Goal: Book appointment/travel/reservation

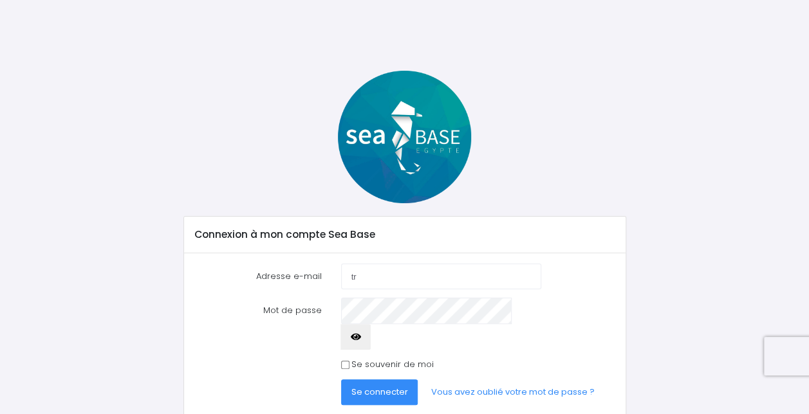
type input "[EMAIL_ADDRESS][DOMAIN_NAME]"
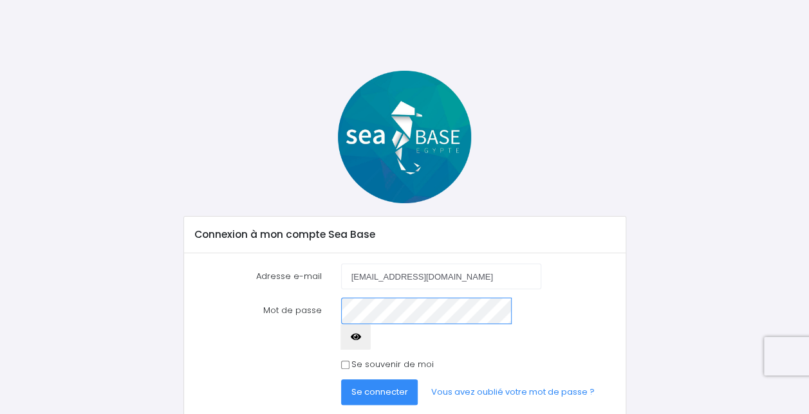
click at [341, 380] on button "Se connecter" at bounding box center [379, 393] width 77 height 26
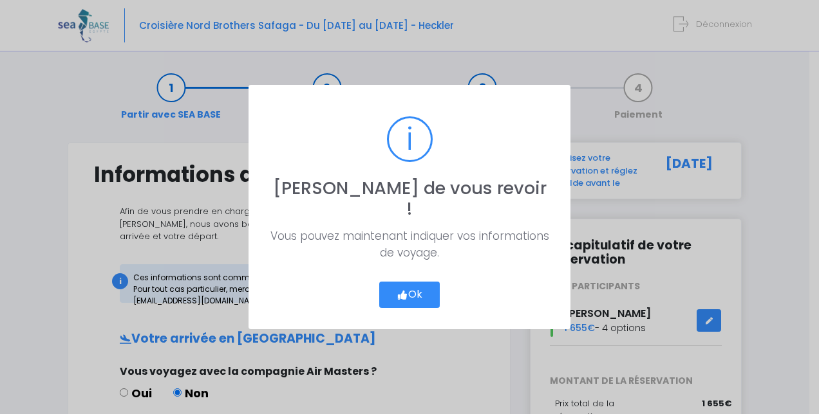
click at [404, 291] on button "Ok" at bounding box center [409, 295] width 60 height 27
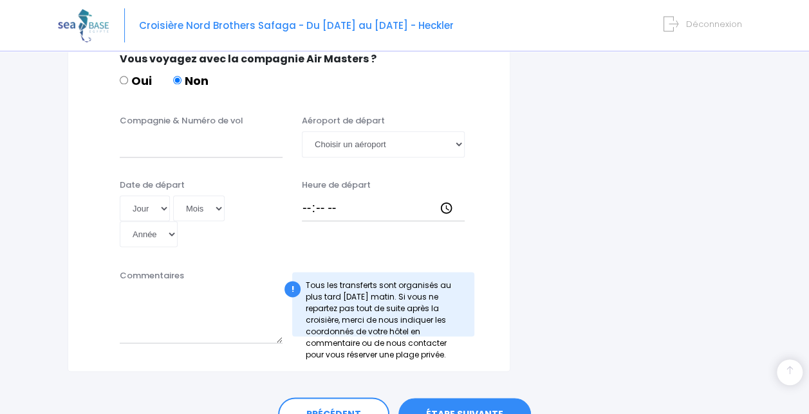
scroll to position [733, 0]
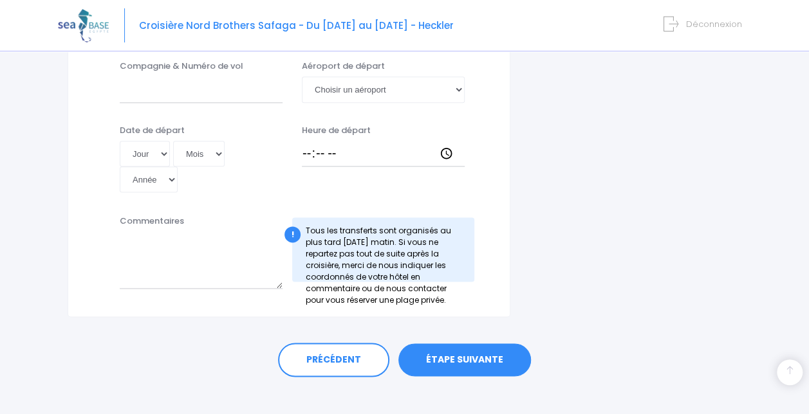
click at [476, 344] on link "ÉTAPE SUIVANTE" at bounding box center [464, 360] width 133 height 33
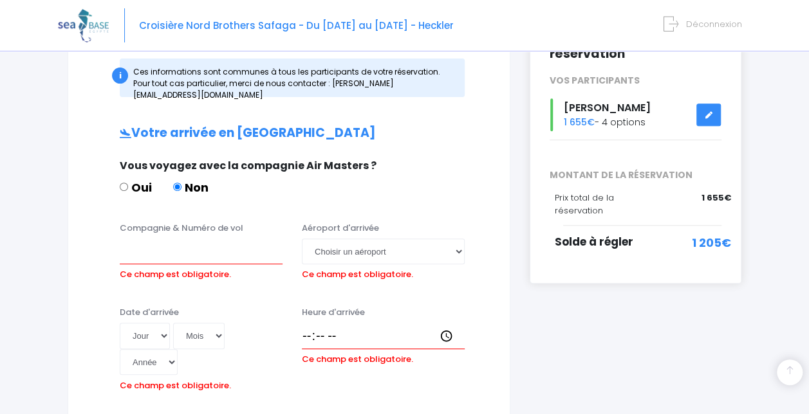
scroll to position [208, 0]
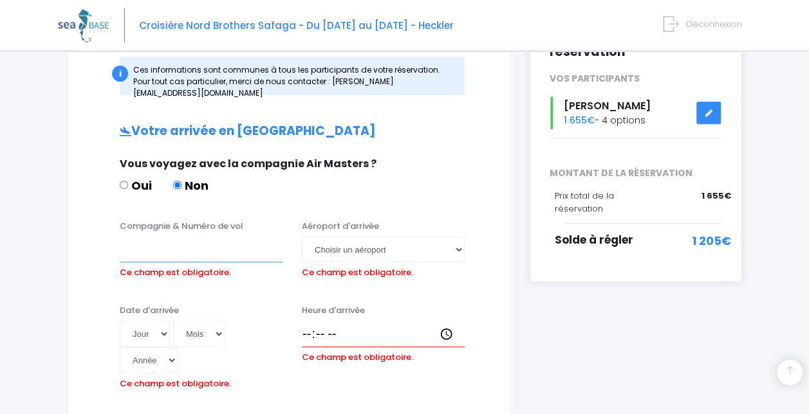
click at [165, 243] on input "Compagnie & Numéro de vol" at bounding box center [201, 250] width 163 height 26
click at [454, 237] on select "Choisir un aéroport Hurghada Marsa Alam" at bounding box center [383, 250] width 163 height 26
click at [302, 237] on select "Choisir un aéroport Hurghada Marsa Alam" at bounding box center [383, 250] width 163 height 26
click at [454, 237] on select "Choisir un aéroport Hurghada Marsa Alam" at bounding box center [383, 250] width 163 height 26
select select "Hurghada"
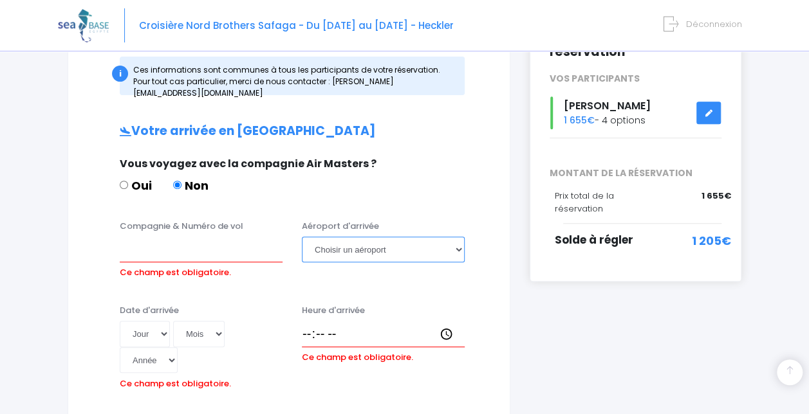
click at [302, 237] on select "Choisir un aéroport Hurghada Marsa Alam" at bounding box center [383, 250] width 163 height 26
click at [133, 242] on input "Compagnie & Numéro de vol" at bounding box center [201, 250] width 163 height 26
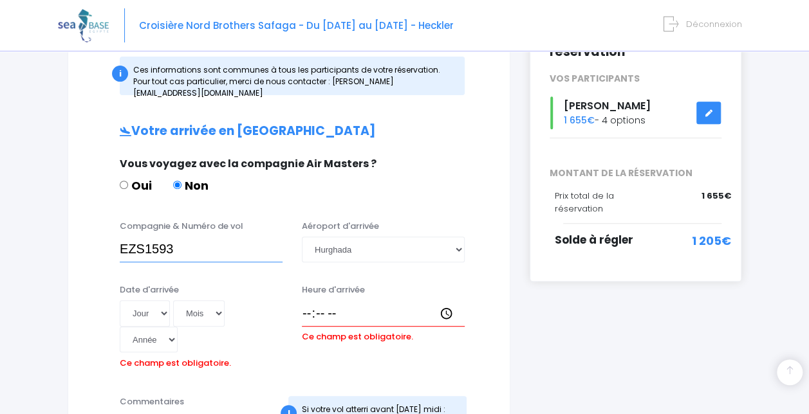
type input "EZS1593"
click at [313, 301] on input "Heure d'arrivée" at bounding box center [383, 314] width 163 height 26
click at [444, 301] on input "Heure d'arrivée" at bounding box center [383, 314] width 163 height 26
type input "13:30"
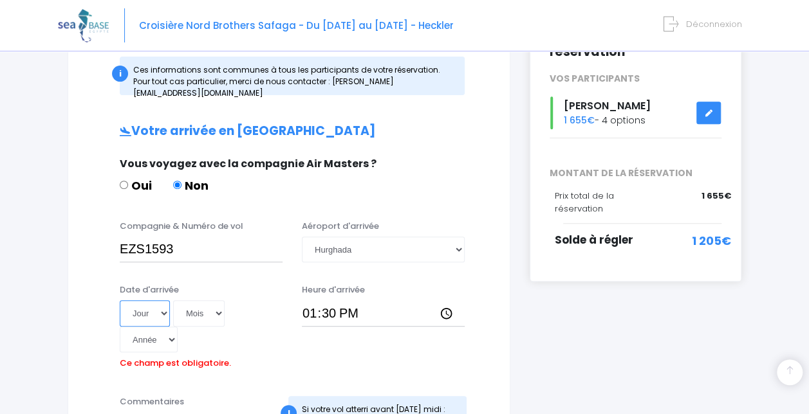
click at [158, 301] on select "Jour 01 02 03 04 05 06 07 08 09 10 11 12 13 14 15 16 17 18 19 20 21 22 23 24 25…" at bounding box center [145, 314] width 50 height 26
select select "22"
click at [120, 301] on select "Jour 01 02 03 04 05 06 07 08 09 10 11 12 13 14 15 16 17 18 19 20 21 22 23 24 25…" at bounding box center [145, 314] width 50 height 26
click at [218, 301] on select "Mois 01 02 03 04 05 06 07 08 09 10 11 12" at bounding box center [198, 314] width 51 height 26
select select "11"
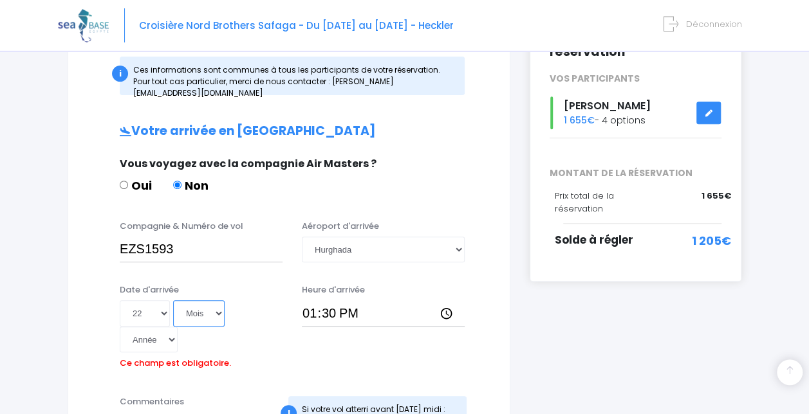
click at [173, 301] on select "Mois 01 02 03 04 05 06 07 08 09 10 11 12" at bounding box center [198, 314] width 51 height 26
click at [161, 327] on select "Année 2045 2044 2043 2042 2041 2040 2039 2038 2037 2036 2035 2034 2033 2032 203…" at bounding box center [149, 340] width 58 height 26
select select "2025"
click at [120, 327] on select "Année 2045 2044 2043 2042 2041 2040 2039 2038 2037 2036 2035 2034 2033 2032 203…" at bounding box center [149, 340] width 58 height 26
type input "2025-11-22"
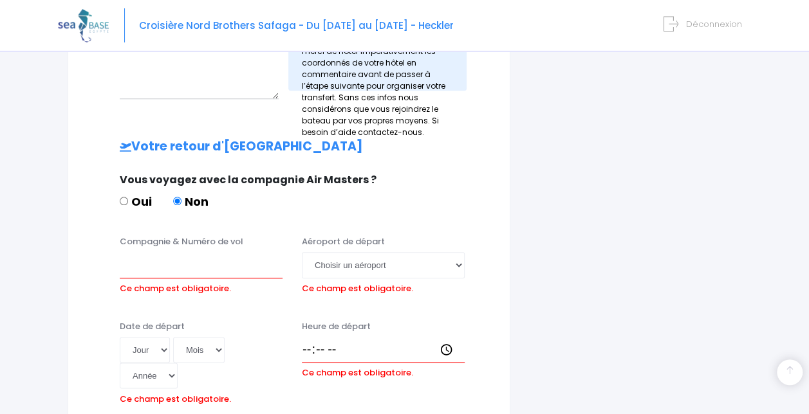
scroll to position [577, 0]
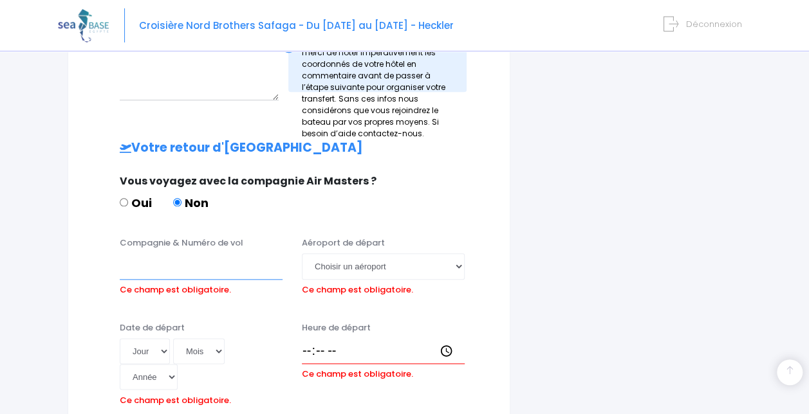
click at [200, 259] on input "Compagnie & Numéro de vol" at bounding box center [201, 267] width 163 height 26
type input "EZS1594"
click at [458, 255] on select "Choisir un aéroport Hurghada Marsa Alam" at bounding box center [383, 267] width 163 height 26
select select "Hurghada"
click at [302, 254] on select "Choisir un aéroport Hurghada Marsa Alam" at bounding box center [383, 267] width 163 height 26
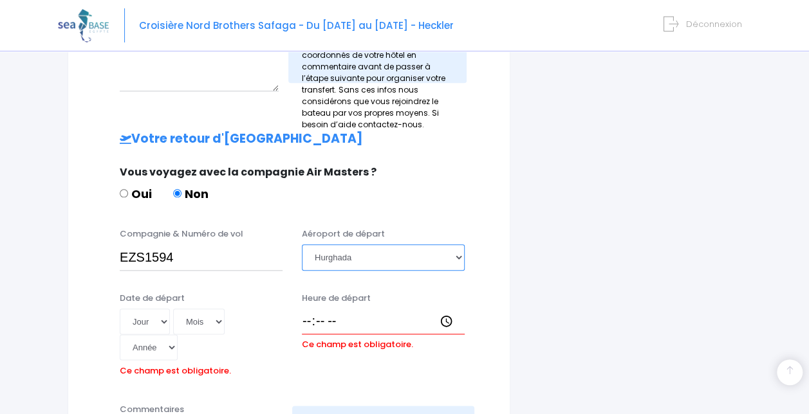
scroll to position [587, 0]
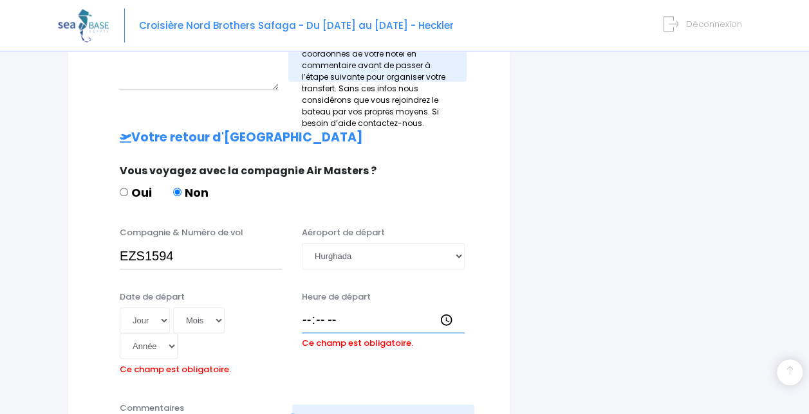
click at [306, 308] on input "Heure de départ" at bounding box center [383, 321] width 163 height 26
click at [444, 310] on input "Heure de départ" at bounding box center [383, 321] width 163 height 26
type input "14:25"
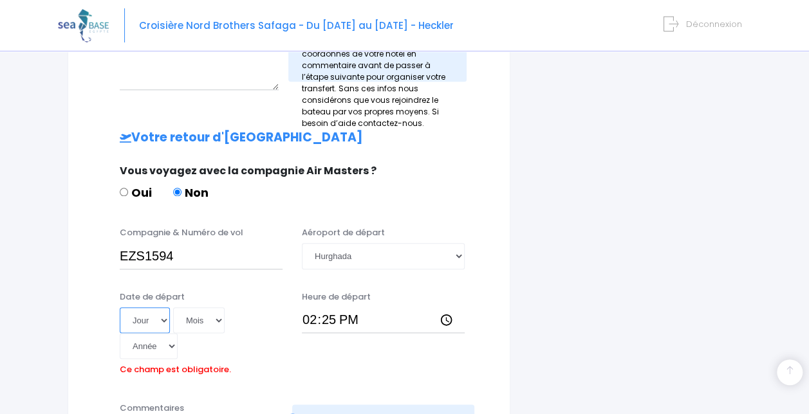
click at [155, 308] on select "Jour 01 02 03 04 05 06 07 08 09 10 11 12 13 14 15 16 17 18 19 20 21 22 23 24 25…" at bounding box center [145, 321] width 50 height 26
select select "29"
click at [120, 308] on select "Jour 01 02 03 04 05 06 07 08 09 10 11 12 13 14 15 16 17 18 19 20 21 22 23 24 25…" at bounding box center [145, 321] width 50 height 26
click at [212, 310] on select "Mois 01 02 03 04 05 06 07 08 09 10 11 12" at bounding box center [198, 321] width 51 height 26
select select "11"
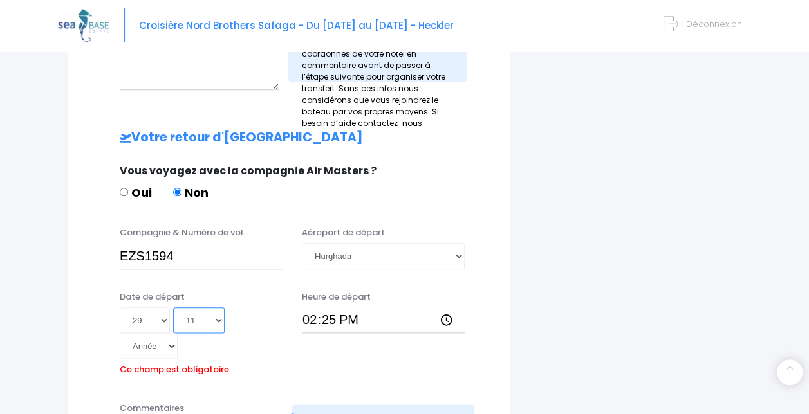
click at [173, 308] on select "Mois 01 02 03 04 05 06 07 08 09 10 11 12" at bounding box center [198, 321] width 51 height 26
click at [163, 335] on select "Année 2045 2044 2043 2042 2041 2040 2039 2038 2037 2036 2035 2034 2033 2032 203…" at bounding box center [149, 346] width 58 height 26
select select "2025"
click at [120, 333] on select "Année 2045 2044 2043 2042 2041 2040 2039 2038 2037 2036 2035 2034 2033 2032 203…" at bounding box center [149, 346] width 58 height 26
type input "2025-11-29"
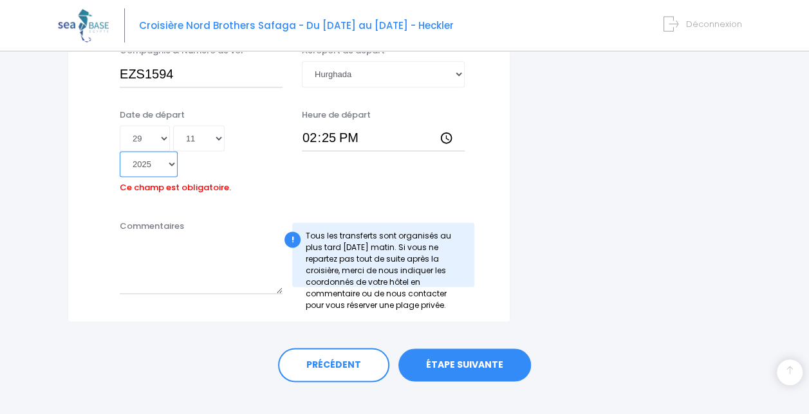
scroll to position [774, 0]
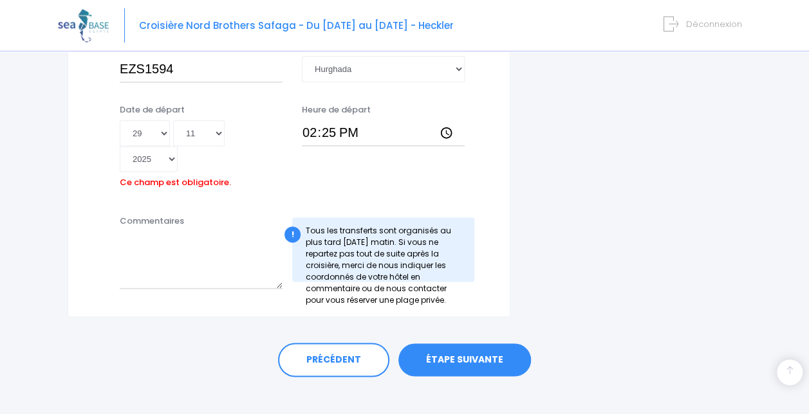
click at [467, 344] on link "ÉTAPE SUIVANTE" at bounding box center [464, 360] width 133 height 33
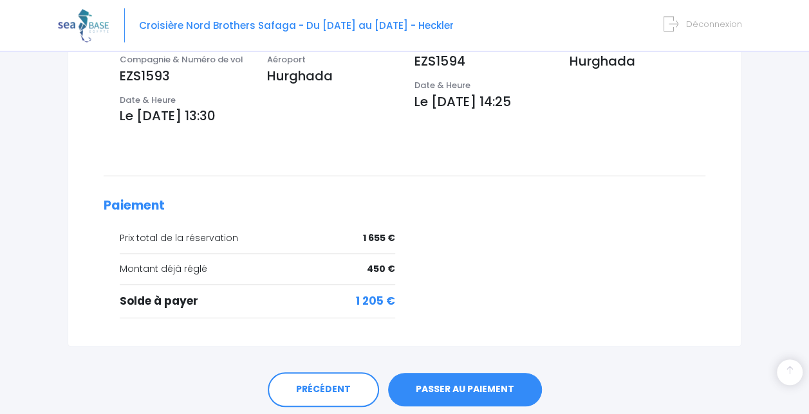
scroll to position [488, 0]
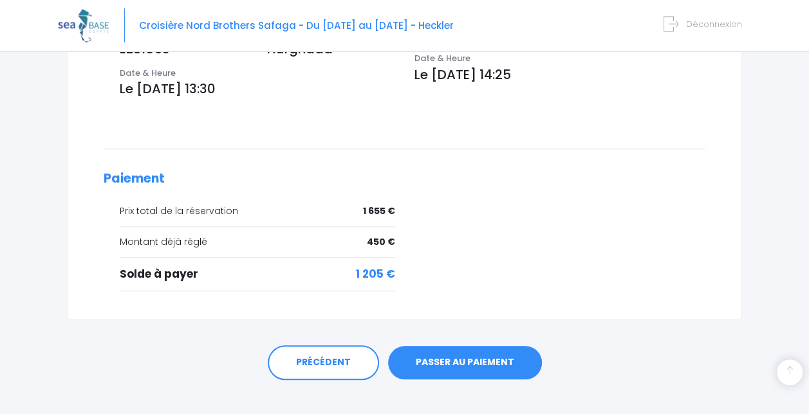
click at [471, 346] on link "PASSER AU PAIEMENT" at bounding box center [465, 362] width 154 height 33
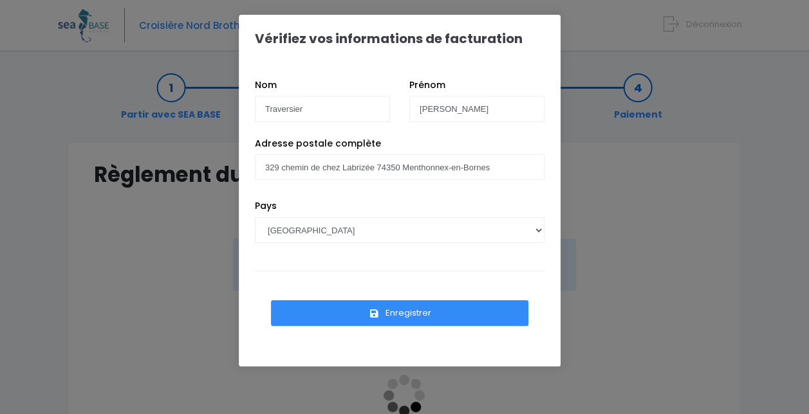
click at [394, 310] on button "Enregistrer" at bounding box center [399, 314] width 257 height 26
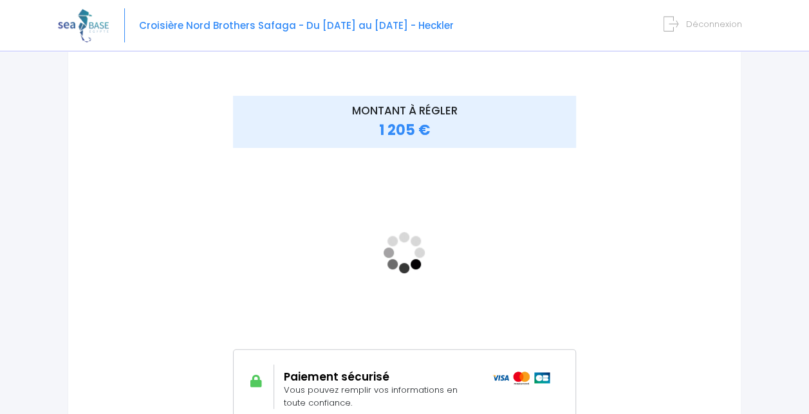
scroll to position [142, 0]
